Goal: Transaction & Acquisition: Purchase product/service

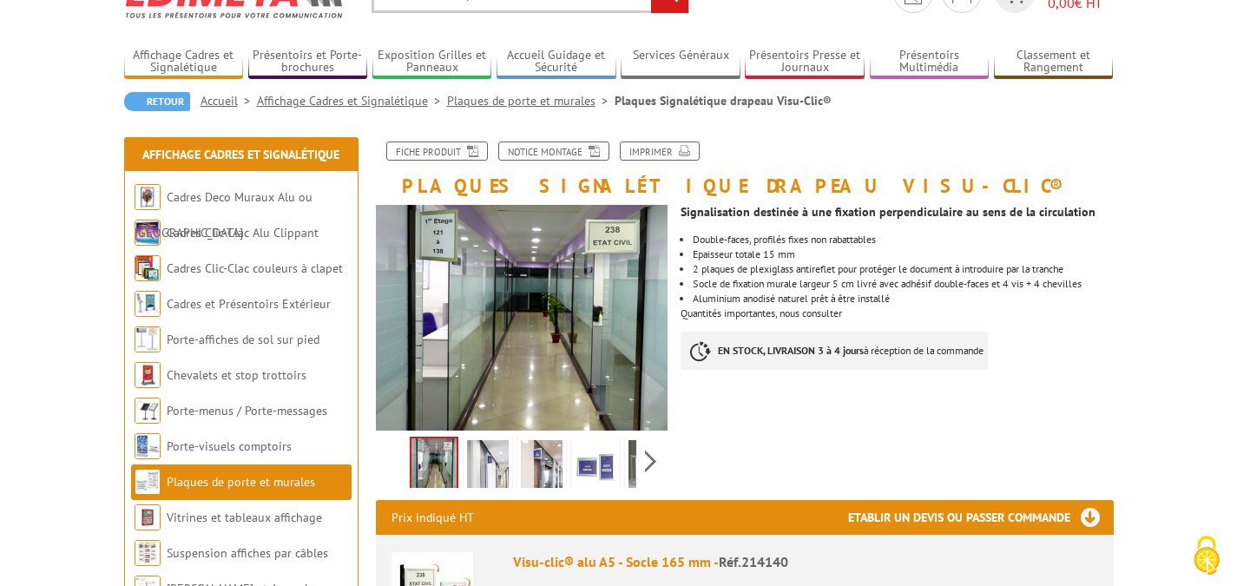
click at [548, 465] on img at bounding box center [542, 467] width 42 height 54
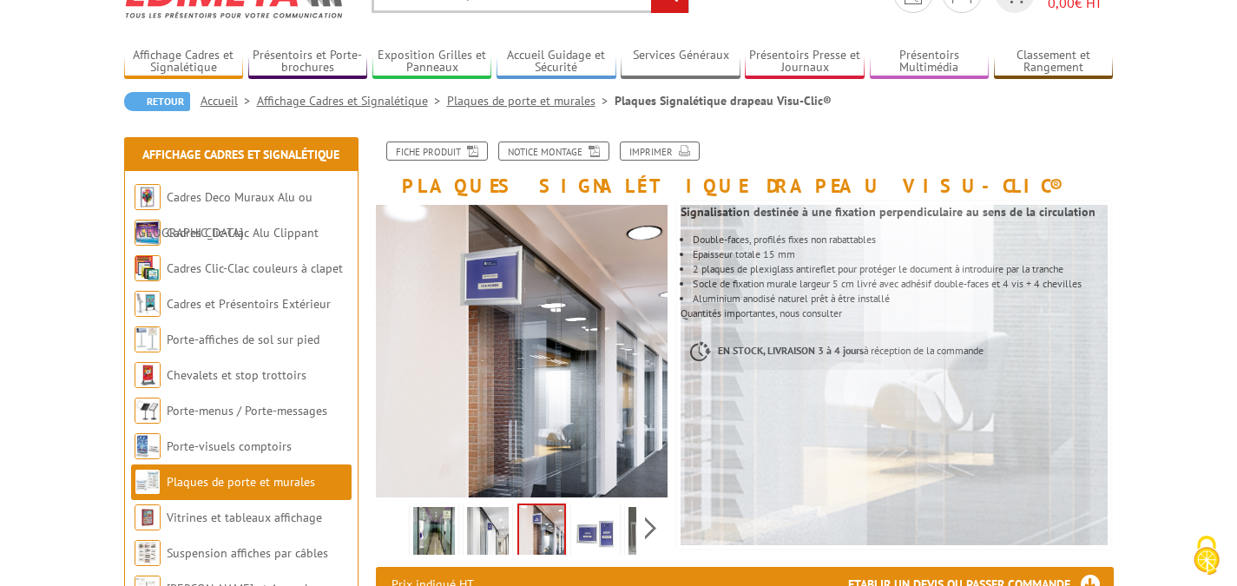
click at [603, 533] on img at bounding box center [596, 534] width 42 height 54
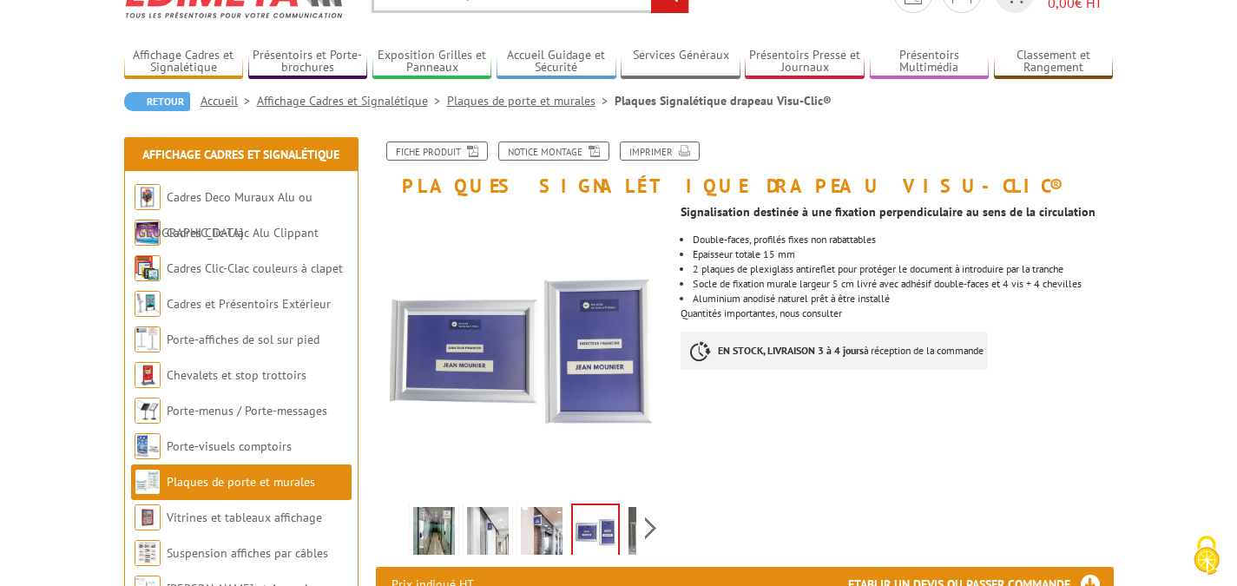
click at [630, 530] on img at bounding box center [650, 534] width 42 height 54
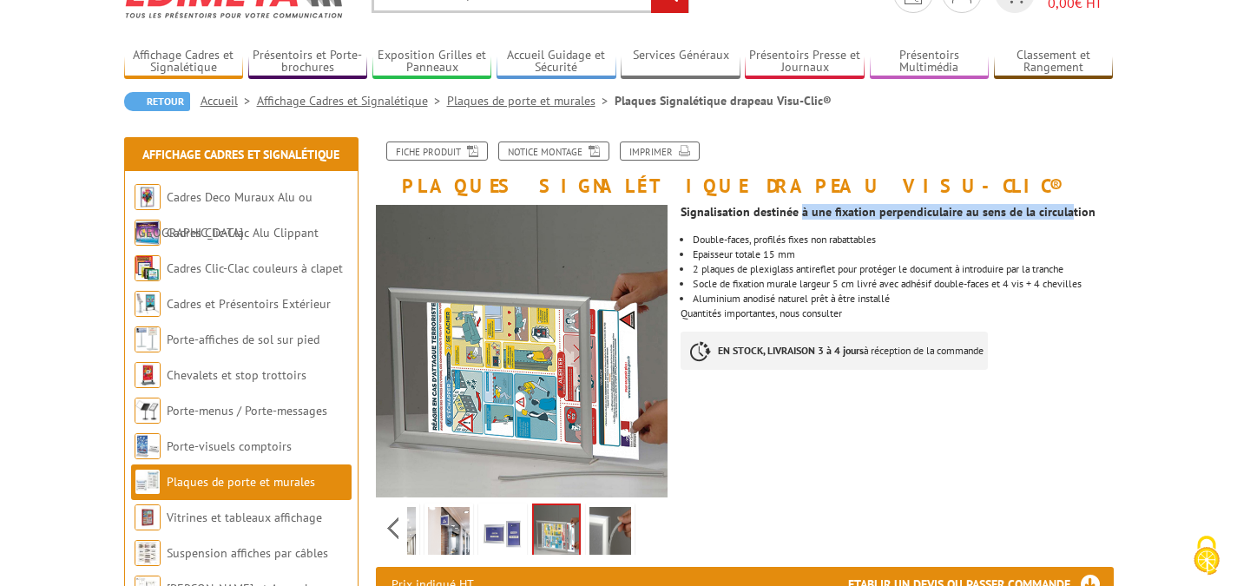
drag, startPoint x: 798, startPoint y: 214, endPoint x: 1060, endPoint y: 214, distance: 262.2
click at [1060, 214] on strong "Signalisation destinée à une fixation perpendiculaire au sens de la circulation" at bounding box center [888, 212] width 415 height 16
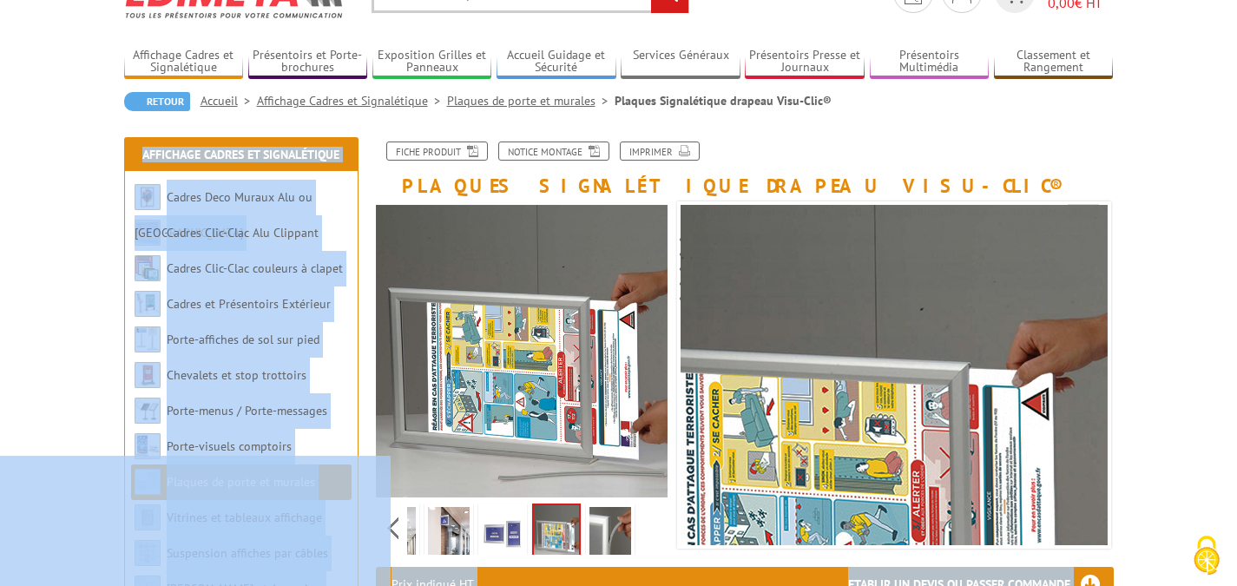
drag, startPoint x: 1057, startPoint y: 216, endPoint x: 694, endPoint y: 214, distance: 362.9
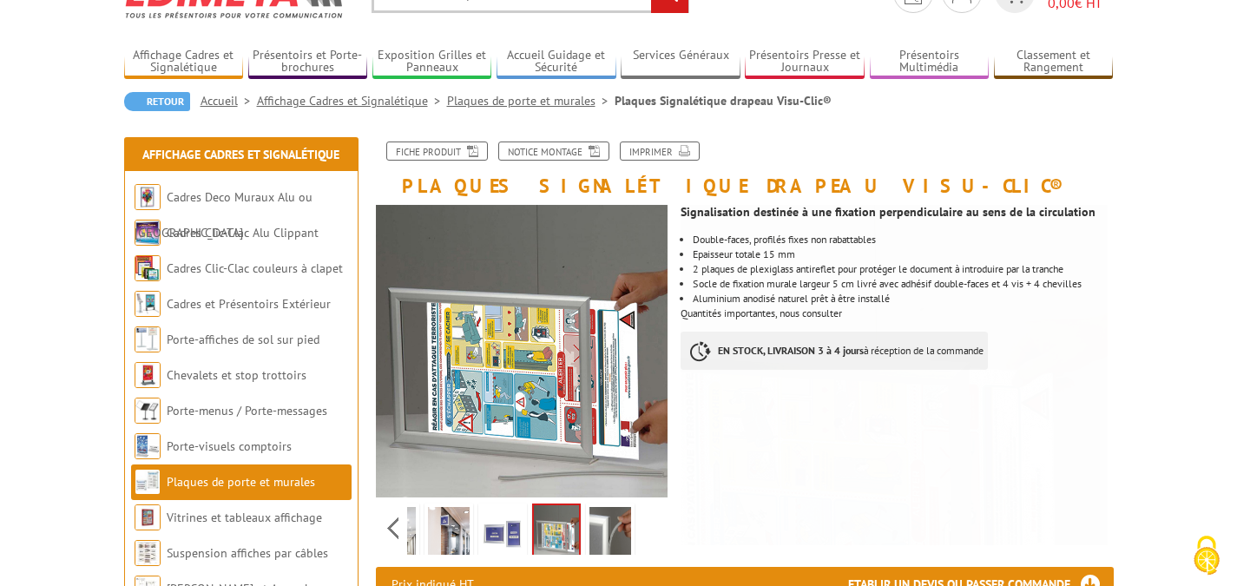
click at [901, 173] on div "Fiche produit Notice Montage Imprimer" at bounding box center [745, 159] width 764 height 34
drag, startPoint x: 1063, startPoint y: 267, endPoint x: 701, endPoint y: 266, distance: 362.0
click at [701, 266] on li "2 plaques de plexiglass antireflet pour protéger le document à introduire par l…" at bounding box center [903, 269] width 420 height 10
drag, startPoint x: 701, startPoint y: 283, endPoint x: 1070, endPoint y: 284, distance: 368.9
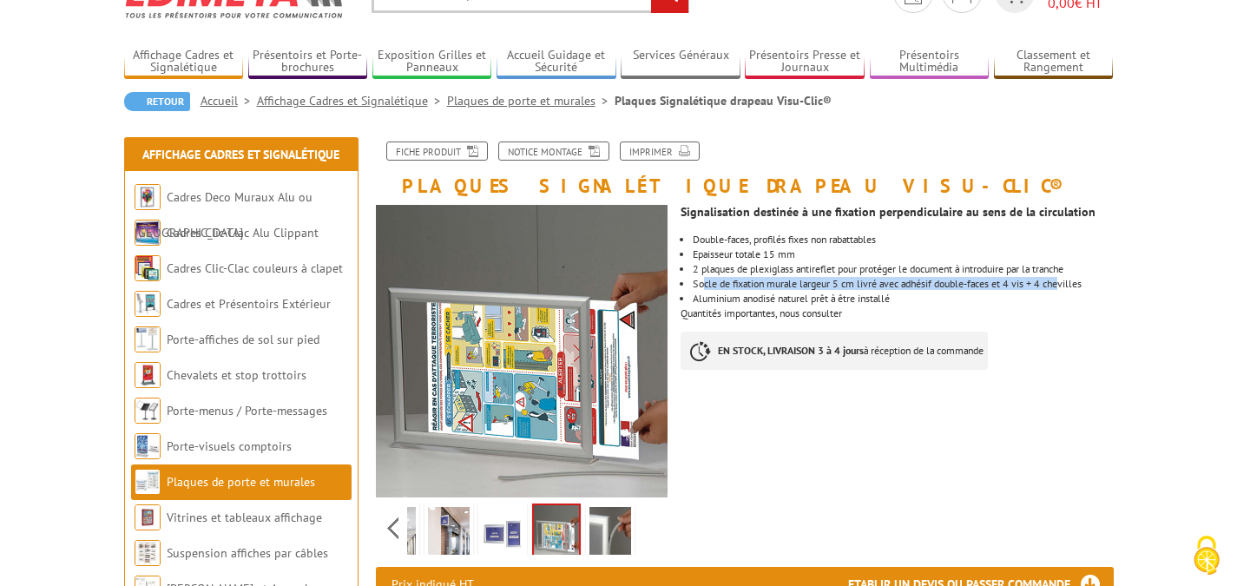
click at [1070, 284] on li "Socle de fixation murale largeur 5 cm livré avec adhésif double-faces et 4 vis …" at bounding box center [903, 284] width 420 height 10
drag, startPoint x: 773, startPoint y: 293, endPoint x: 867, endPoint y: 300, distance: 94.9
click at [867, 300] on li "Aluminium anodisé naturel prêt à être installé" at bounding box center [903, 298] width 420 height 10
click at [870, 300] on li "Aluminium anodisé naturel prêt à être installé" at bounding box center [903, 298] width 420 height 10
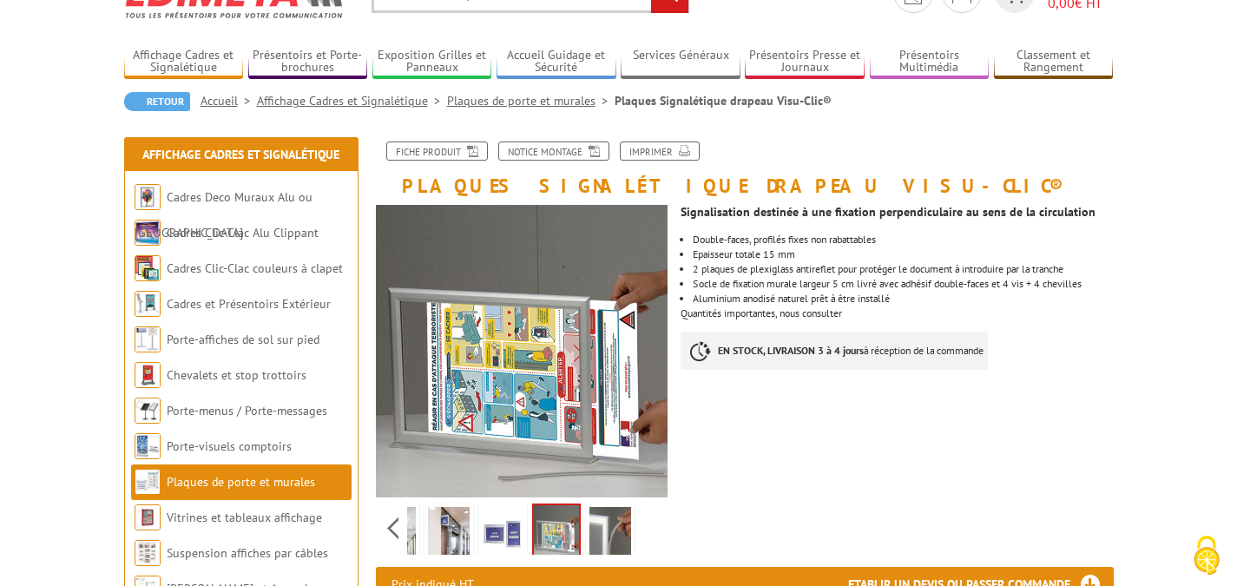
drag, startPoint x: 706, startPoint y: 320, endPoint x: 827, endPoint y: 320, distance: 121.5
click at [827, 320] on div "Signalisation destinée à une fixation perpendiculaire au sens de la circulation…" at bounding box center [903, 291] width 445 height 191
drag, startPoint x: 837, startPoint y: 315, endPoint x: 701, endPoint y: 315, distance: 135.4
click at [701, 315] on div "Signalisation destinée à une fixation perpendiculaire au sens de la circulation…" at bounding box center [903, 291] width 445 height 191
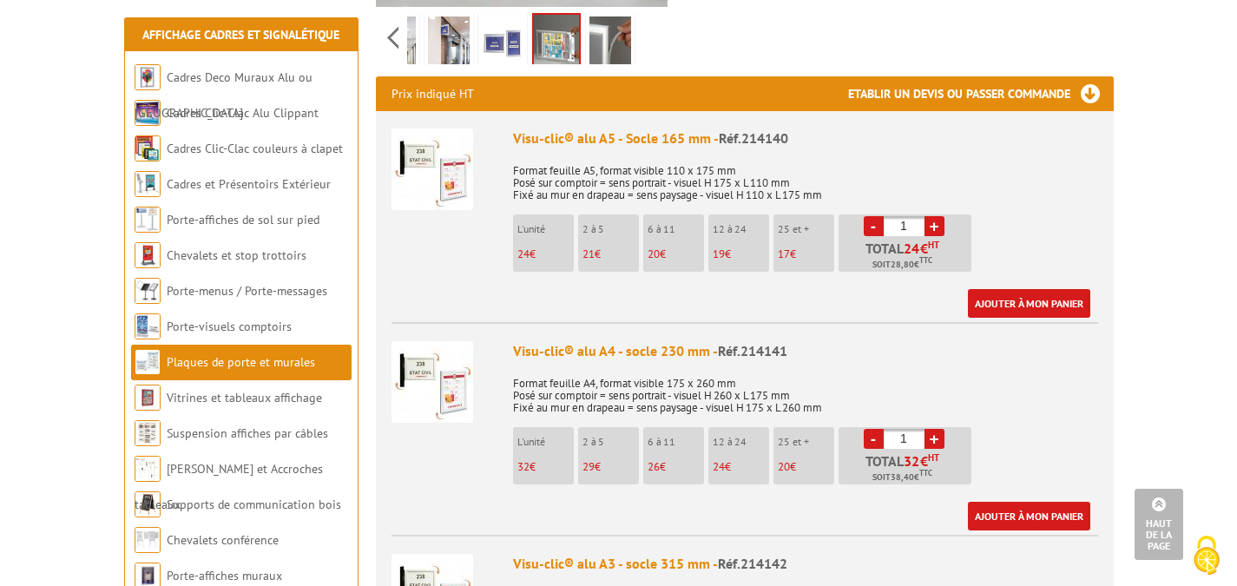
scroll to position [608, 0]
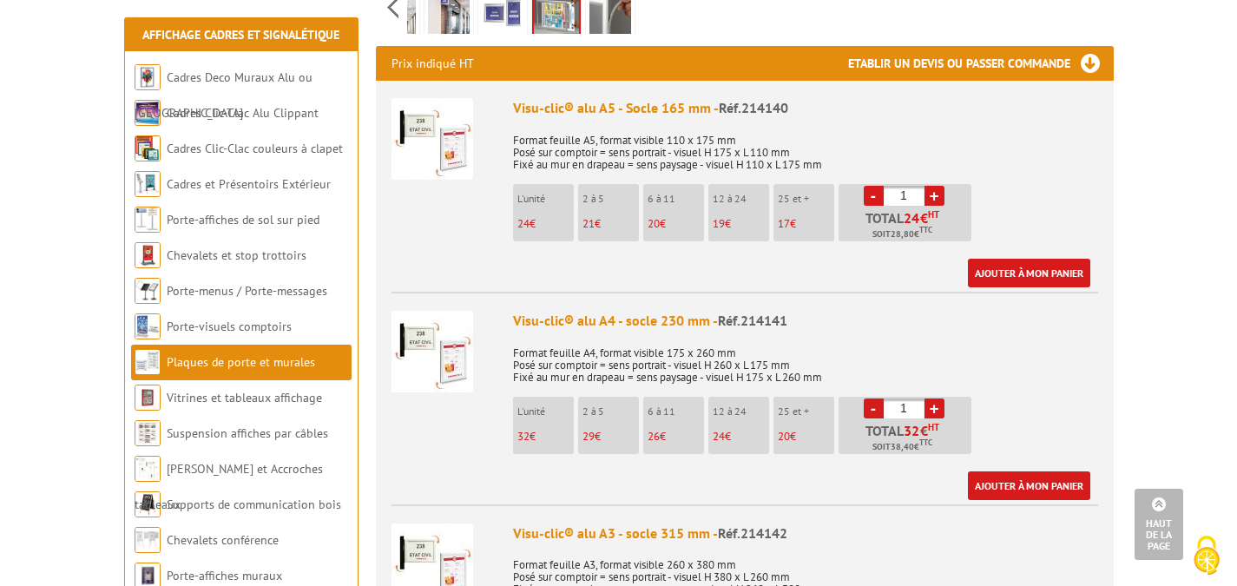
click at [733, 431] on p "24 €" at bounding box center [741, 437] width 56 height 12
click at [906, 411] on input "1" at bounding box center [904, 408] width 41 height 20
type input "26"
click at [1068, 407] on div "Visu-clic® alu A4 - socle 230 mm - Réf.214141 Format feuille A4, format visible…" at bounding box center [805, 405] width 585 height 189
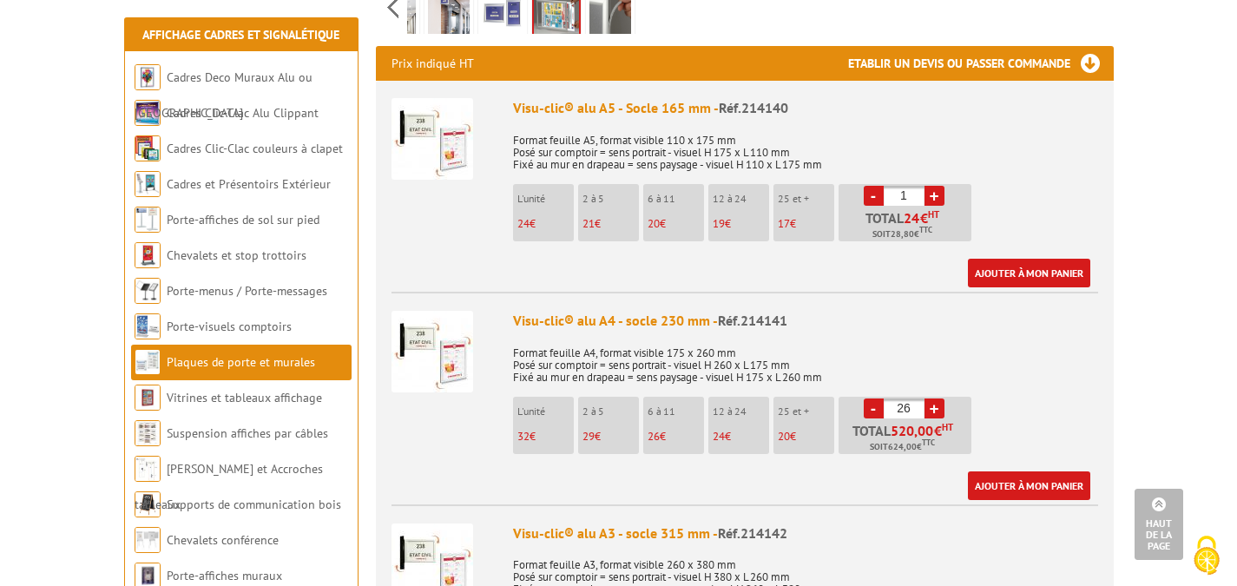
drag, startPoint x: 1036, startPoint y: 368, endPoint x: 1029, endPoint y: 358, distance: 12.5
click at [1036, 368] on p "Format feuille A4, format visible 175 x 260 mm Posé sur comptoir = sens portrai…" at bounding box center [805, 359] width 585 height 49
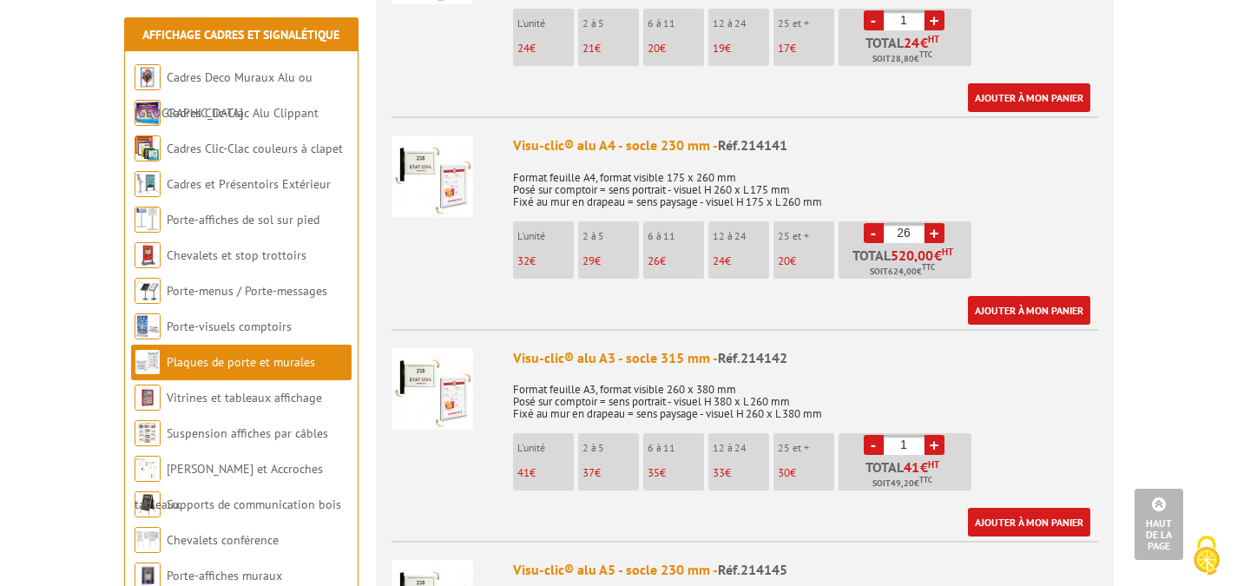
scroll to position [781, 0]
